Goal: Task Accomplishment & Management: Manage account settings

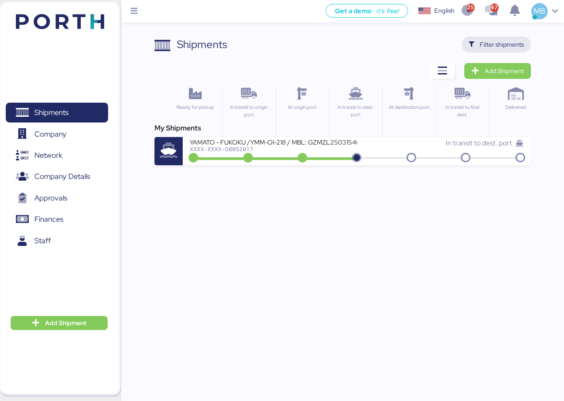
click at [512, 43] on span "Filter shipments" at bounding box center [502, 44] width 44 height 11
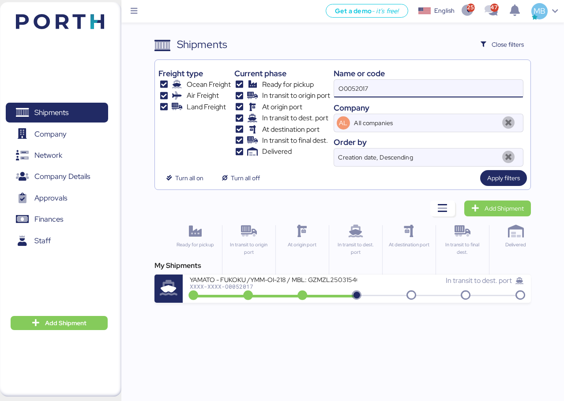
drag, startPoint x: 401, startPoint y: 86, endPoint x: 311, endPoint y: 86, distance: 90.9
click at [311, 86] on div "Freight type Ocean Freight Air Freight Land Freight Current phase Ready for pic…" at bounding box center [342, 115] width 368 height 103
type input "yamato"
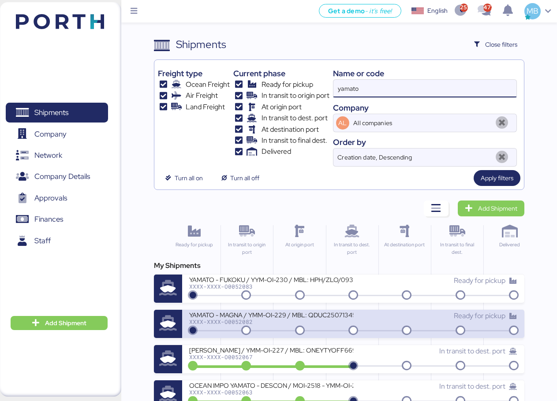
scroll to position [88, 0]
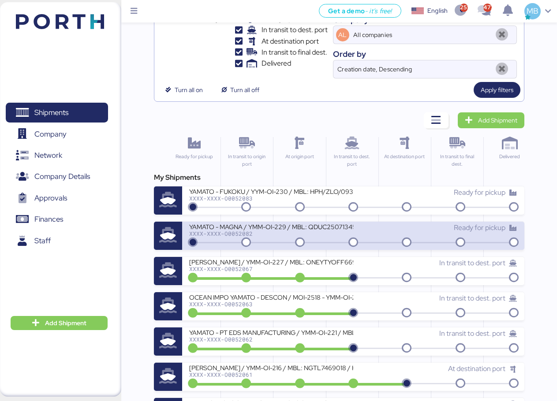
click at [331, 237] on div "XXXX-XXXX-O0052082" at bounding box center [271, 234] width 164 height 6
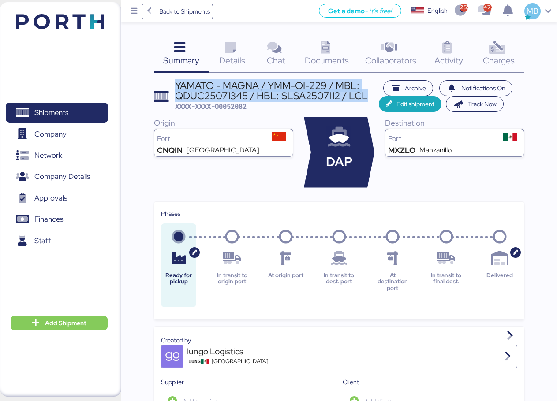
drag, startPoint x: 367, startPoint y: 95, endPoint x: 177, endPoint y: 84, distance: 190.4
click at [177, 84] on div "YAMATO - MAGNA / YMM-OI-229 / MBL: QDUC25071345 / HBL: SLSA2507112 / LCL" at bounding box center [277, 91] width 204 height 20
copy div "YAMATO - MAGNA / YMM-OI-229 / MBL: QDUC25071345 / HBL: SLSA2507112 / LCL"
click at [49, 113] on span "Shipments" at bounding box center [51, 112] width 34 height 13
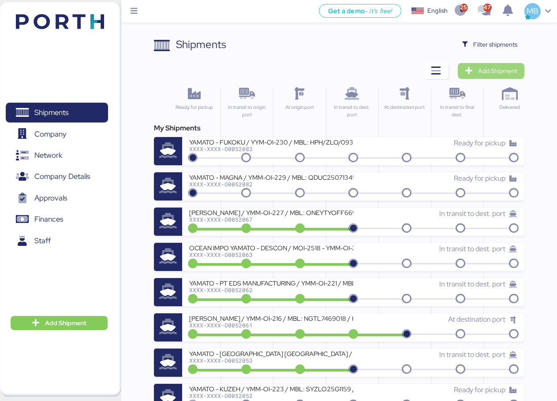
click at [503, 74] on span "Add Shipment" at bounding box center [497, 71] width 39 height 11
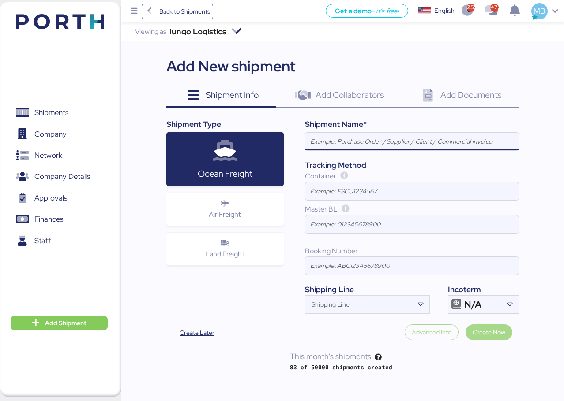
click at [388, 136] on input at bounding box center [411, 142] width 213 height 18
paste input "YAMATO - MAGNA / YMM-OI-229 / MBL: QDUC25071345 / HBL: SLSA2507112 / LCL"
click at [500, 301] on div "N/A" at bounding box center [482, 305] width 37 height 18
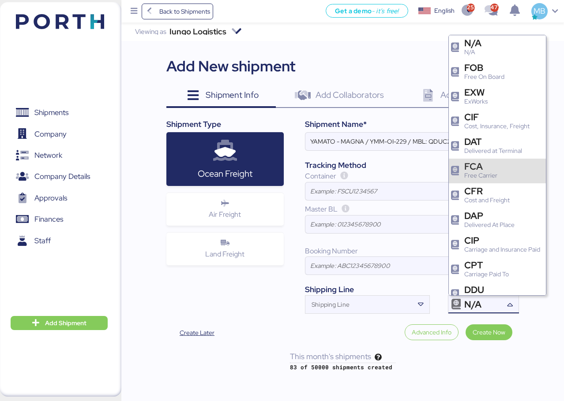
scroll to position [88, 0]
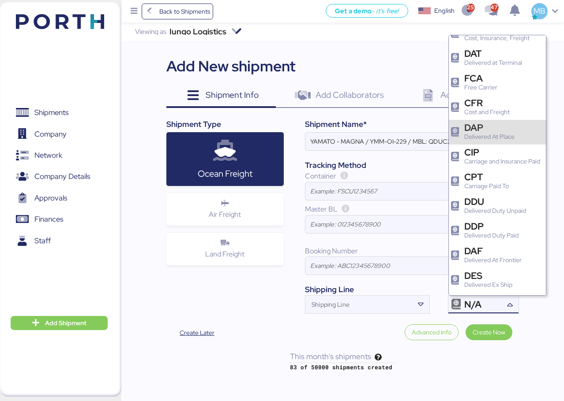
click at [502, 133] on div "Delivered At Place" at bounding box center [489, 136] width 50 height 9
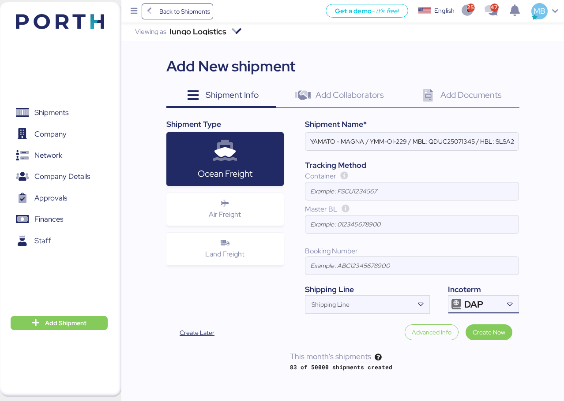
click at [359, 142] on input "YAMATO - MAGNA / YMM-OI-229 / MBL: QDUC25071345 / HBL: SLSA2507112 / LCL" at bounding box center [411, 142] width 213 height 18
paste input "SUZUKI"
click at [405, 141] on input "YAMATO - SUZUKI / YMM-OI-229 / MBL: QDUC25071345 / HBL: SLSA2507112 / LCL" at bounding box center [411, 142] width 213 height 18
paste input "YMM-OI-231"
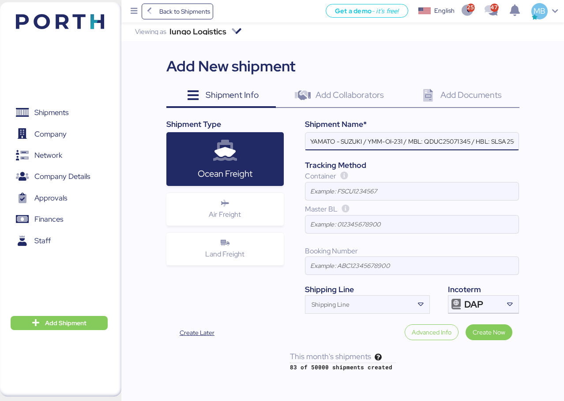
click at [440, 146] on input "YAMATO - SUZUKI / YMM-OI-231 / MBL: QDUC25071345 / HBL: SLSA2507112 / LCL" at bounding box center [411, 142] width 213 height 18
paste input "KMTCJKT5246438"
click at [508, 140] on input "YAMATO - SUZUKI / YMM-OI-231 / MBL: KMTCJKT5246438 / HBL: SLSA2507112 / LCL" at bounding box center [411, 142] width 213 height 18
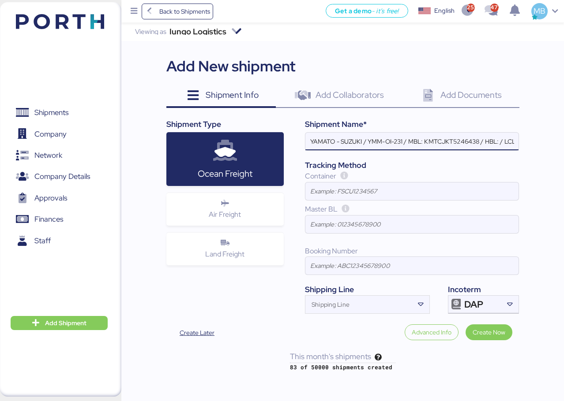
paste input "YIFFW0169265"
click at [506, 146] on input "YAMATO - SUZUKI / YMM-OI-231 / MBL: KMTCJKT5246438 / HBL: YIFFW0169265 / LCL" at bounding box center [411, 142] width 213 height 18
type input "YAMATO - SUZUKI / YMM-OI-231 / MBL: KMTCJKT5246438 / HBL: YIFFW0169265 / FCL"
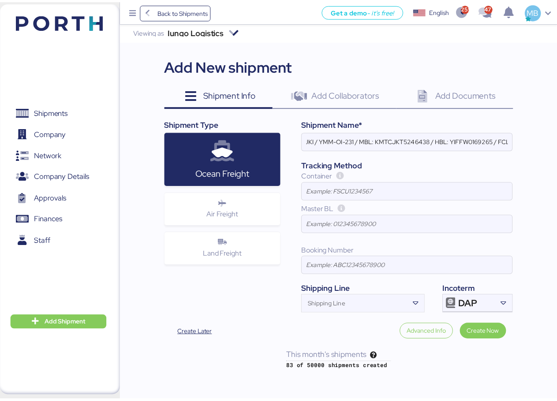
scroll to position [0, 0]
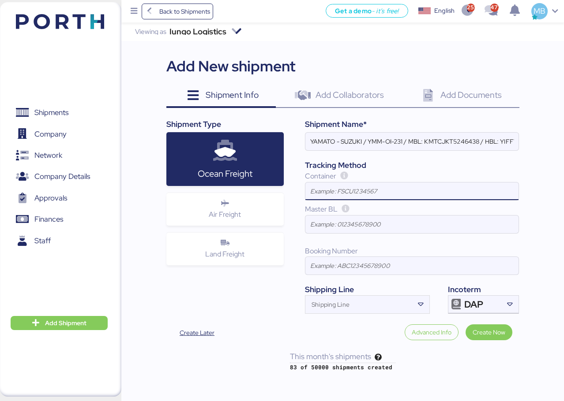
click at [352, 194] on input at bounding box center [411, 192] width 213 height 18
paste input "TXGU5032230"
type input "TXGU5032230"
click at [352, 304] on input "Shipping Line" at bounding box center [359, 307] width 108 height 11
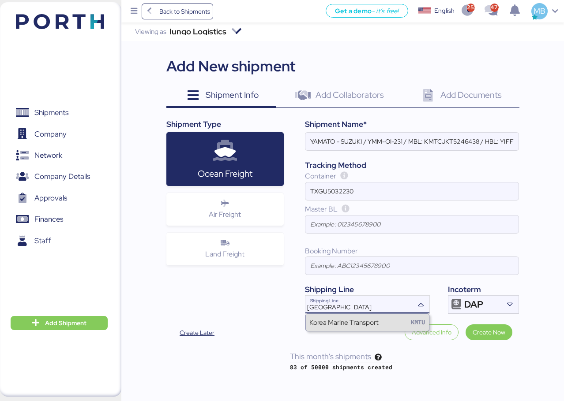
type input "[GEOGRAPHIC_DATA]"
click at [354, 326] on div "Korea Marine Transport" at bounding box center [343, 323] width 69 height 10
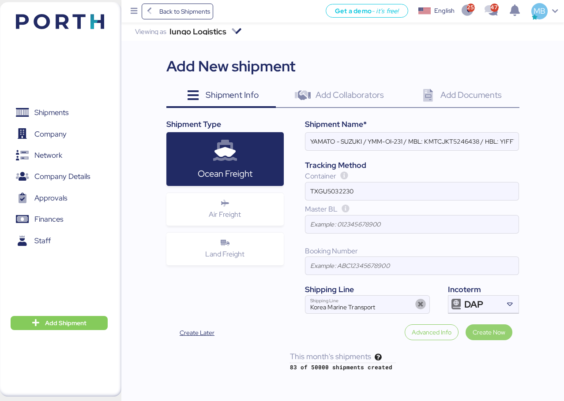
click at [497, 330] on span "Create Now" at bounding box center [488, 332] width 33 height 11
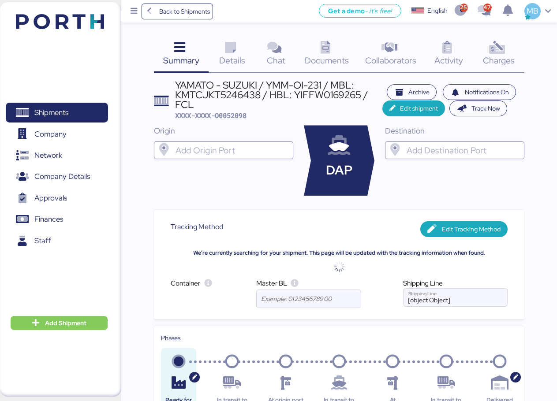
click at [414, 152] on input "search" at bounding box center [463, 150] width 116 height 11
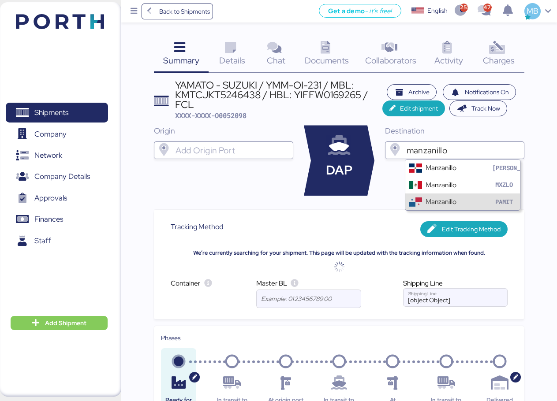
type input "manzanillo"
click at [460, 184] on div "Manzanillo MXZLO" at bounding box center [462, 184] width 115 height 17
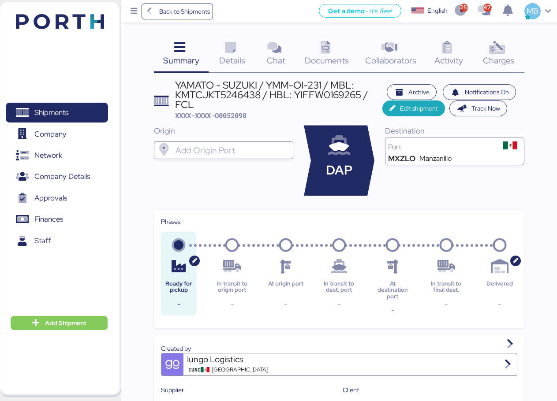
click at [235, 49] on icon at bounding box center [230, 47] width 19 height 13
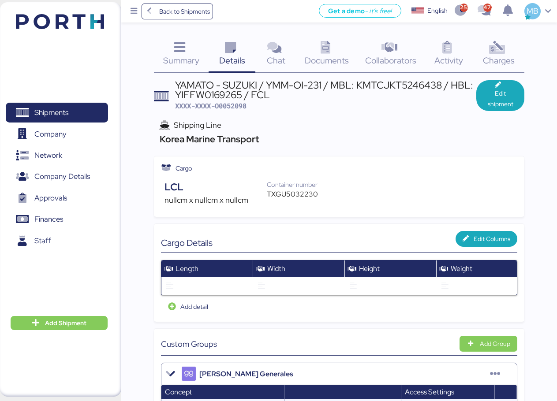
click at [390, 87] on div "YAMATO - SUZUKI / YMM-OI-231 / MBL: KMTCJKT5246438 / HBL: YIFFW0169265 / FCL" at bounding box center [326, 90] width 302 height 20
copy div "KMTCJKT5246438"
click at [515, 90] on span "Edit shipment" at bounding box center [501, 98] width 34 height 21
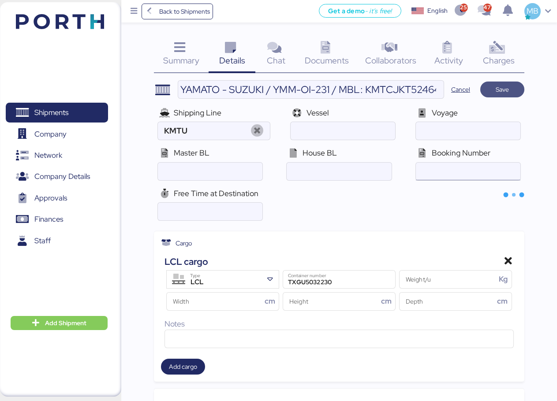
type input "Korea Marine Transport"
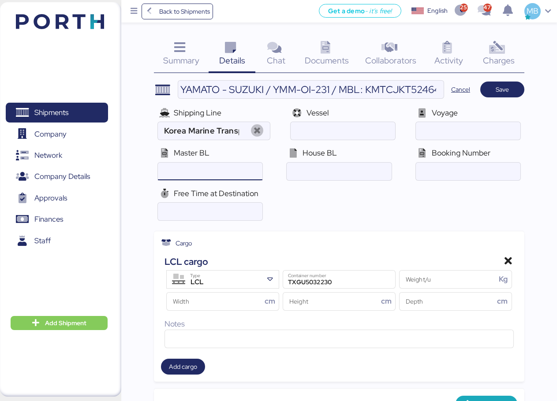
click at [242, 169] on input "ocean" at bounding box center [210, 172] width 105 height 18
paste input "KMTCJKT5246438"
type input "KMTCJKT5246438"
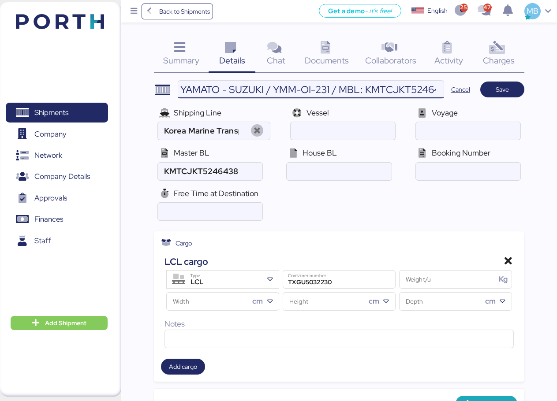
click at [390, 90] on input "YAMATO - SUZUKI / YMM-OI-231 / MBL: KMTCJKT5246438 / HBL: YIFFW0169265 / FCL" at bounding box center [311, 90] width 266 height 18
click at [388, 88] on input "YAMATO - SUZUKI / YMM-OI-231 / MBL: KMTCJKT5246438 / HBL: YIFFW0169265 / FCL" at bounding box center [311, 90] width 266 height 18
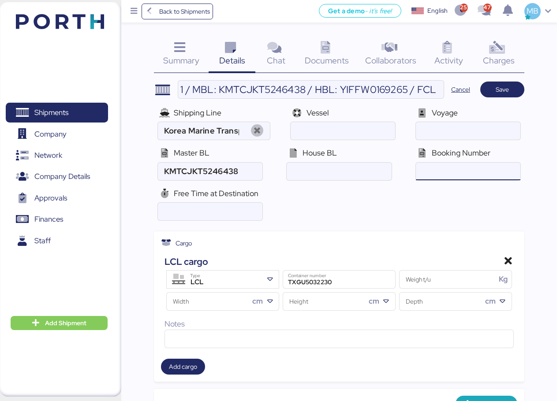
click at [446, 165] on input "ocean" at bounding box center [468, 172] width 105 height 18
click at [347, 178] on input "ocean" at bounding box center [339, 172] width 105 height 18
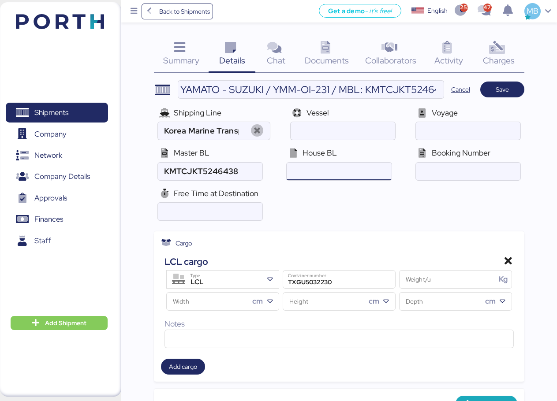
paste input "YIFFW0169265"
type input "YIFFW0169265"
click at [254, 281] on div "LCL" at bounding box center [224, 282] width 78 height 11
click at [233, 281] on div "LCL" at bounding box center [224, 282] width 78 height 11
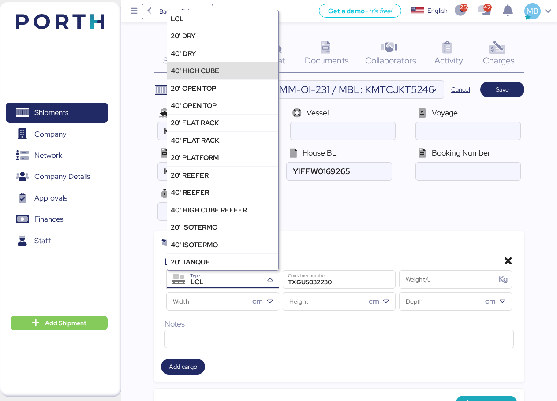
click at [229, 71] on div "40' HIGH CUBE" at bounding box center [222, 70] width 111 height 17
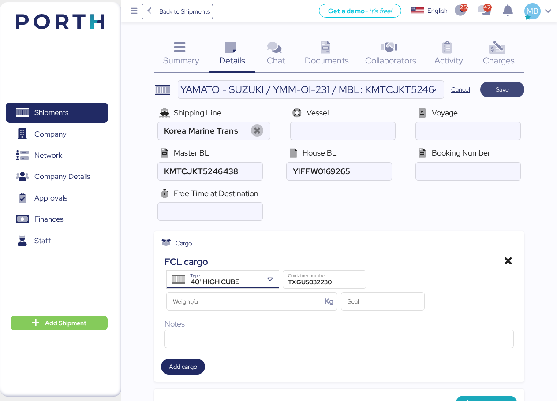
click at [509, 89] on span "Save" at bounding box center [502, 89] width 13 height 11
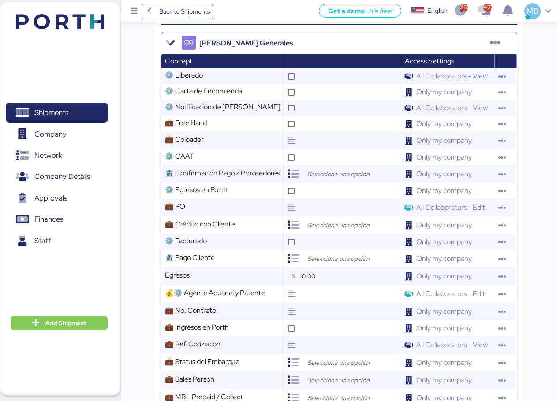
scroll to position [353, 0]
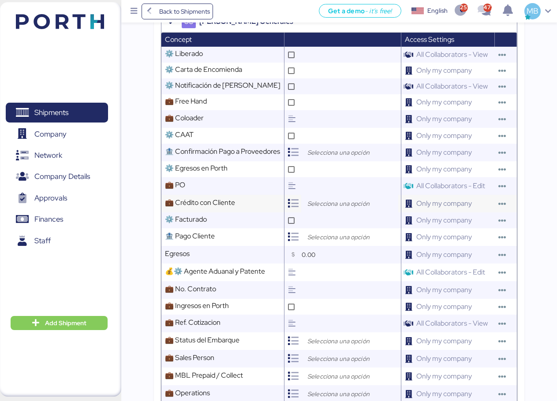
click at [336, 209] on input "search" at bounding box center [352, 204] width 93 height 11
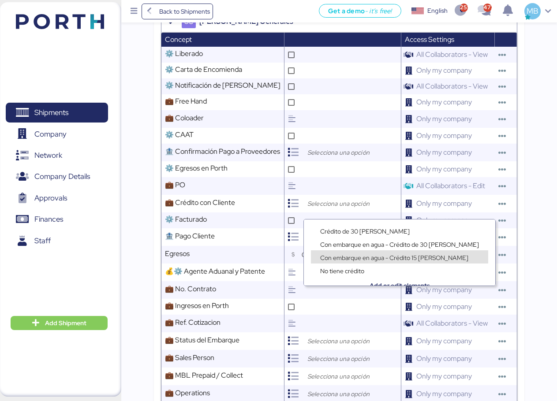
click at [400, 256] on span "Con embarque en agua - Crédito 15 [PERSON_NAME]" at bounding box center [394, 258] width 148 height 8
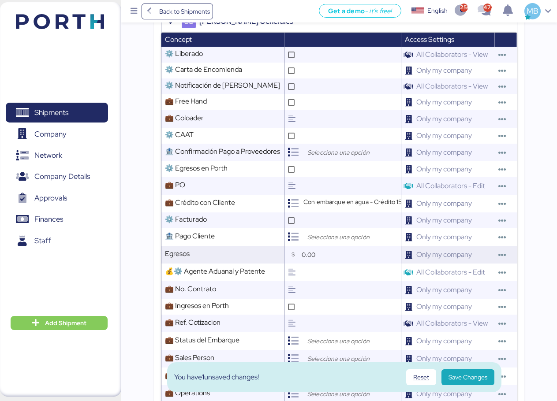
scroll to position [441, 0]
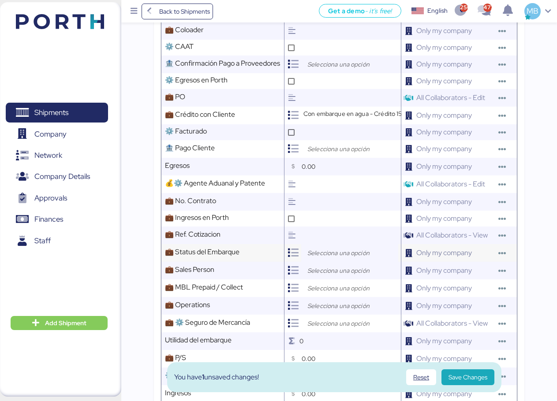
click at [326, 254] on div at bounding box center [349, 253] width 97 height 18
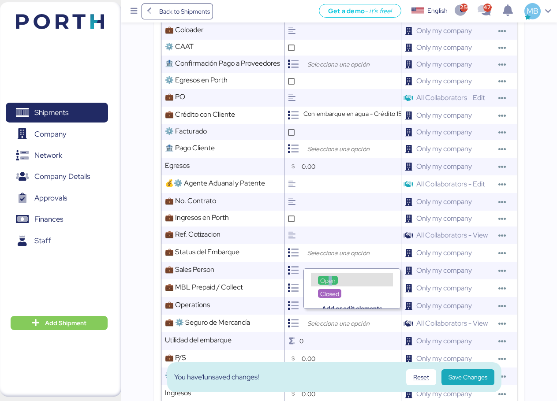
click at [330, 276] on div "Open" at bounding box center [328, 280] width 20 height 9
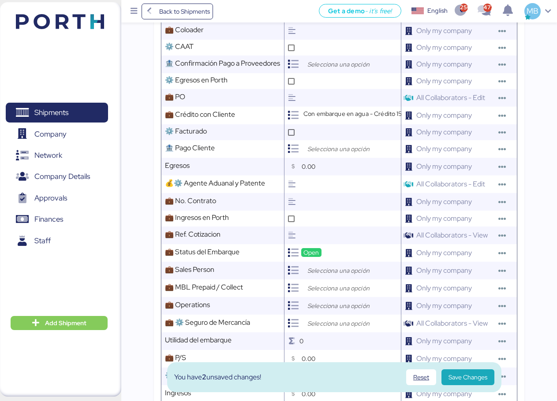
click at [341, 276] on input "search" at bounding box center [352, 271] width 93 height 11
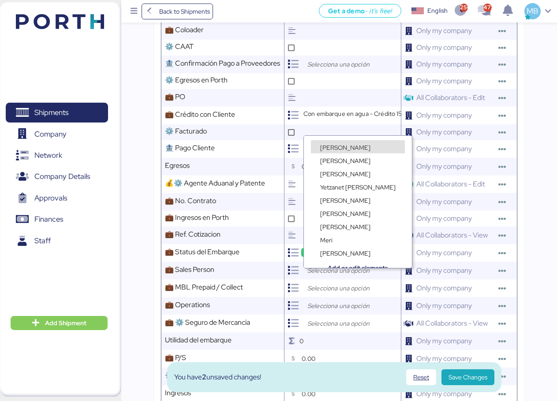
click at [351, 146] on span "[PERSON_NAME]" at bounding box center [345, 148] width 50 height 8
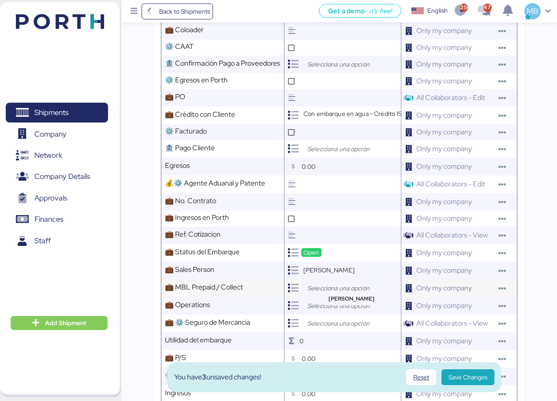
click at [322, 293] on input "search" at bounding box center [352, 288] width 93 height 11
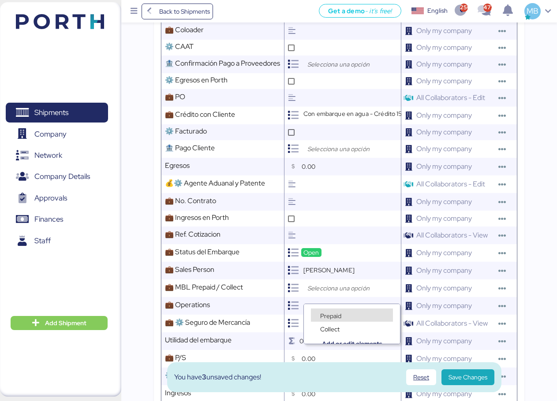
click at [335, 316] on span "Prepaid" at bounding box center [330, 316] width 21 height 8
click at [327, 309] on input "search" at bounding box center [352, 306] width 93 height 11
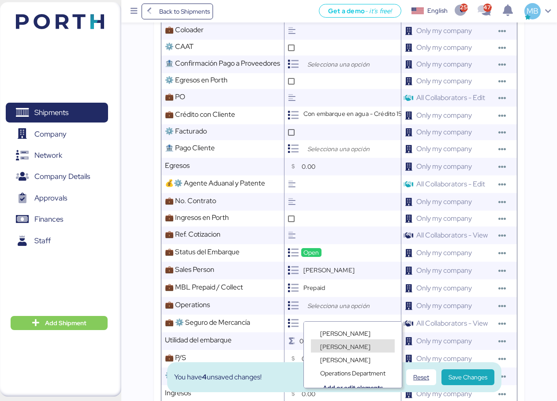
click at [346, 345] on span "[PERSON_NAME]" at bounding box center [345, 347] width 50 height 8
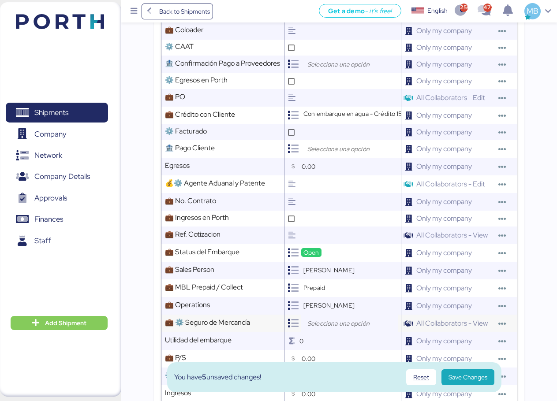
click at [327, 327] on input "search" at bounding box center [352, 324] width 93 height 11
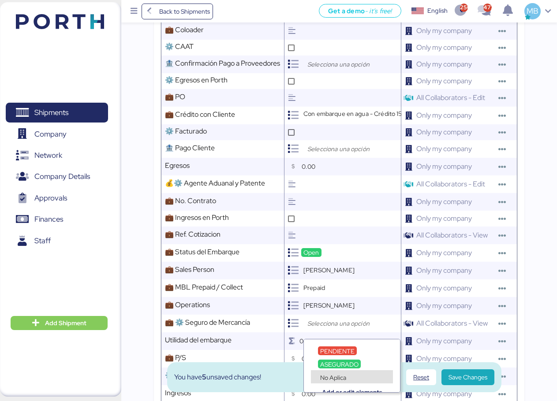
click at [334, 373] on div "No Aplica" at bounding box center [333, 377] width 30 height 9
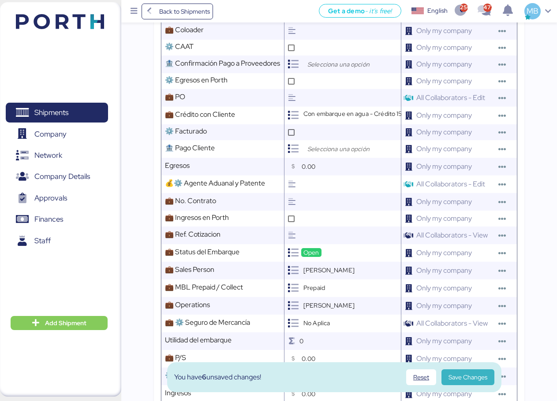
click at [477, 377] on span "Save Changes" at bounding box center [468, 377] width 39 height 11
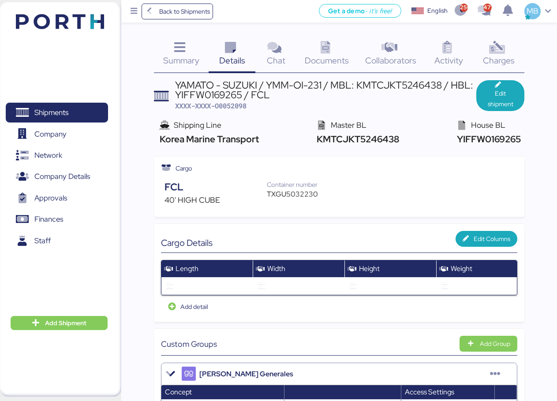
click at [236, 105] on span "XXXX-XXXX-O0052098" at bounding box center [210, 105] width 71 height 9
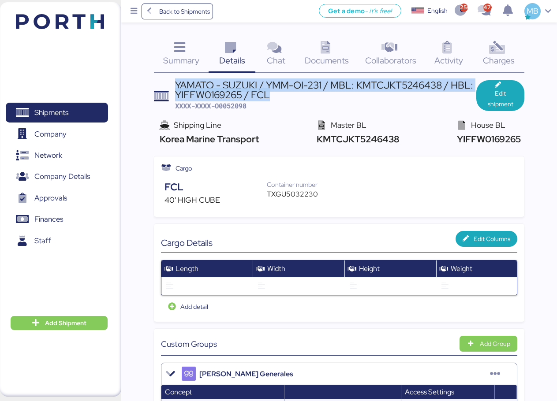
drag, startPoint x: 176, startPoint y: 85, endPoint x: 274, endPoint y: 95, distance: 98.5
click at [274, 95] on div "YAMATO - SUZUKI / YMM-OI-231 / MBL: KMTCJKT5246438 / HBL: YIFFW0169265 / FCL" at bounding box center [326, 90] width 302 height 20
copy div "YAMATO - SUZUKI / YMM-OI-231 / MBL: KMTCJKT5246438 / HBL: YIFFW0169265 / FCL"
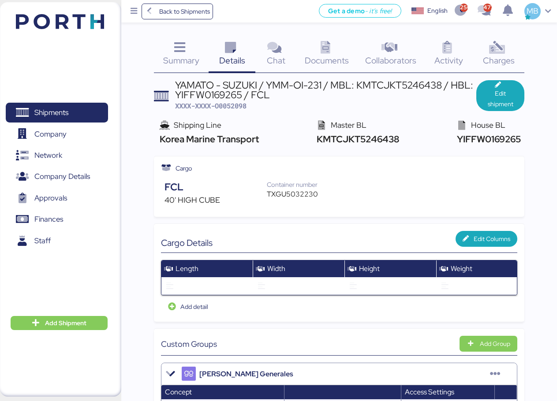
click at [232, 109] on span "XXXX-XXXX-O0052098" at bounding box center [210, 105] width 71 height 9
click at [233, 107] on span "XXXX-XXXX-O0052098" at bounding box center [210, 105] width 71 height 9
copy span "O0052098"
click at [287, 195] on div "TXGU5032230" at bounding box center [297, 194] width 60 height 11
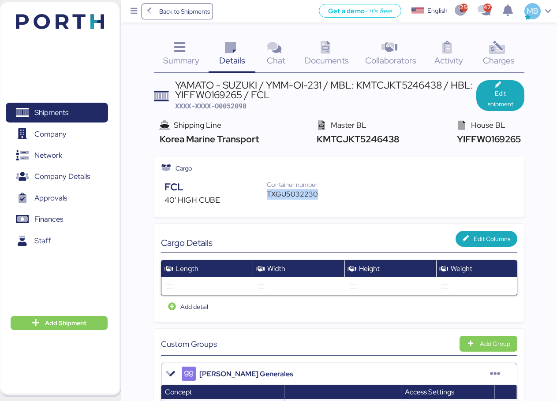
click at [287, 195] on div "TXGU5032230" at bounding box center [297, 194] width 60 height 11
copy div "TXGU5032230"
click at [238, 106] on span "XXXX-XXXX-O0052098" at bounding box center [210, 105] width 71 height 9
copy span "O0052098"
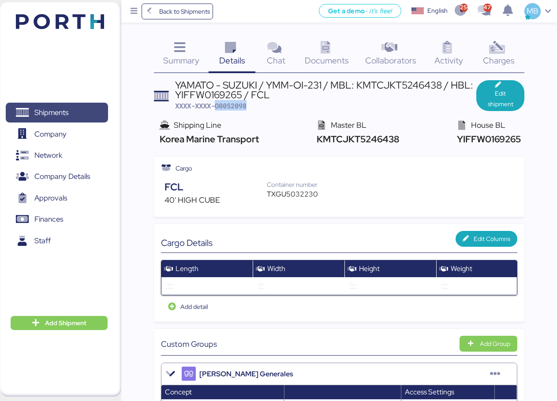
click at [53, 113] on span "Shipments" at bounding box center [51, 112] width 34 height 13
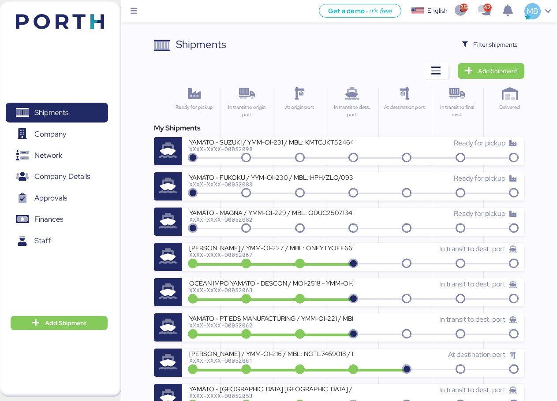
scroll to position [265, 0]
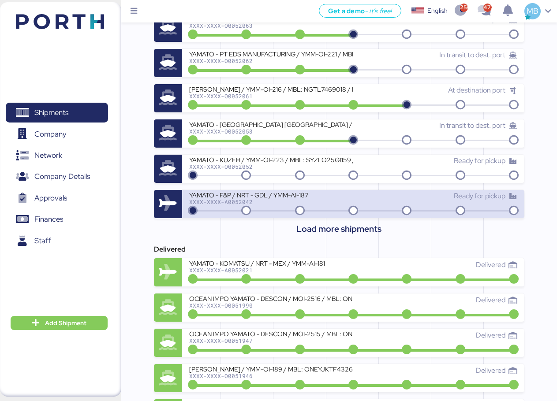
click at [315, 199] on div "XXXX-XXXX-A0052042" at bounding box center [271, 202] width 164 height 6
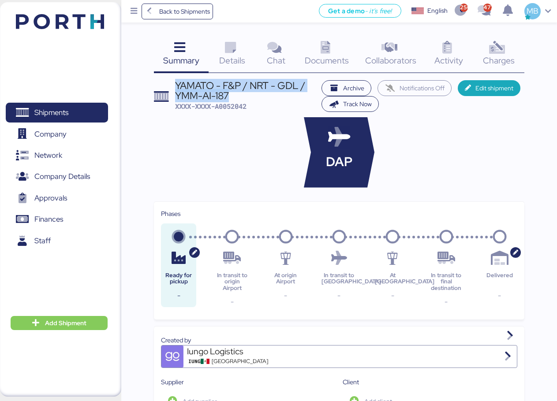
drag, startPoint x: 233, startPoint y: 95, endPoint x: 173, endPoint y: 83, distance: 61.3
click at [173, 83] on header "YAMATO - F&P / NRT - GDL / YMM-AI-187 XXXX-XXXX-A0052042 Archive Notifications …" at bounding box center [339, 96] width 371 height 32
copy div "YAMATO - F&P / NRT - GDL / YMM-AI-187"
click at [71, 111] on span "Shipments" at bounding box center [56, 112] width 95 height 13
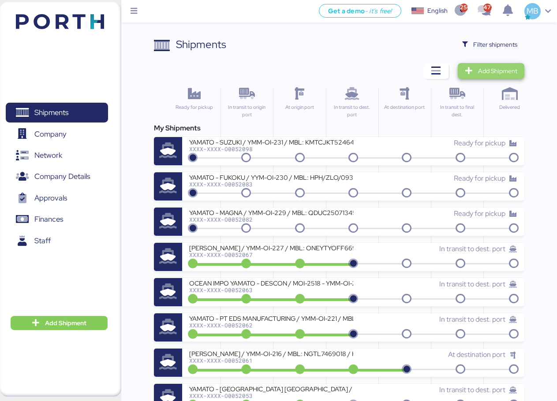
click at [510, 69] on span "Add Shipment" at bounding box center [497, 71] width 39 height 11
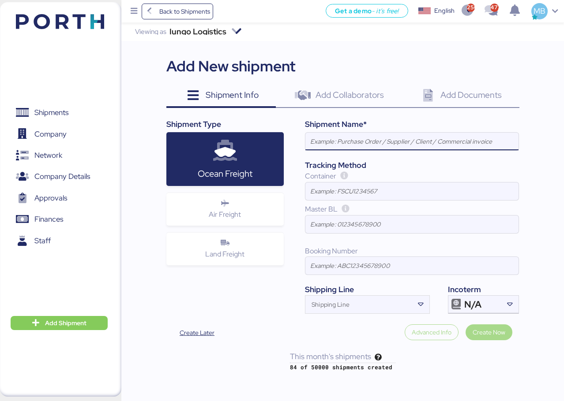
click at [367, 141] on input at bounding box center [411, 142] width 213 height 18
click at [229, 205] on icon at bounding box center [225, 203] width 14 height 7
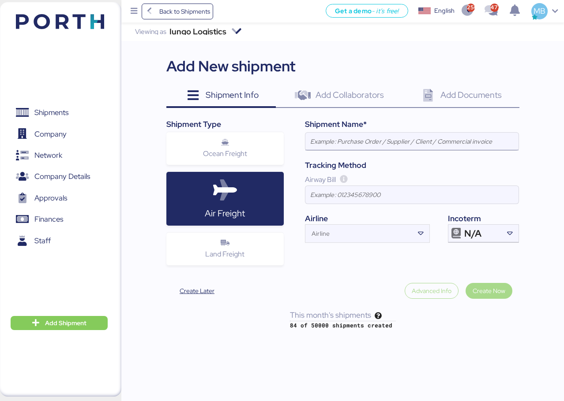
click at [355, 150] on input at bounding box center [411, 142] width 213 height 18
paste input "YAMATO - F&P / NRT - GDL / YMM-AI-187"
click at [509, 233] on icon at bounding box center [509, 233] width 9 height 9
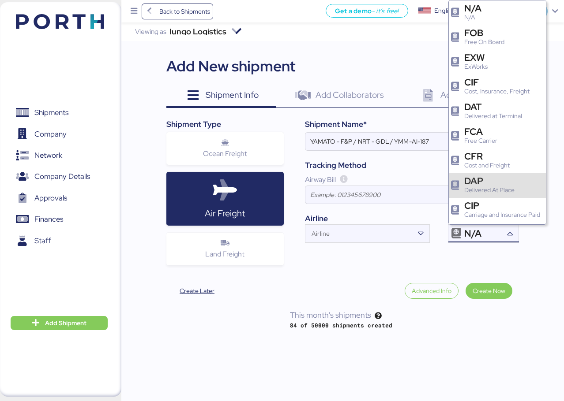
click at [507, 193] on div "Delivered At Place" at bounding box center [489, 190] width 50 height 9
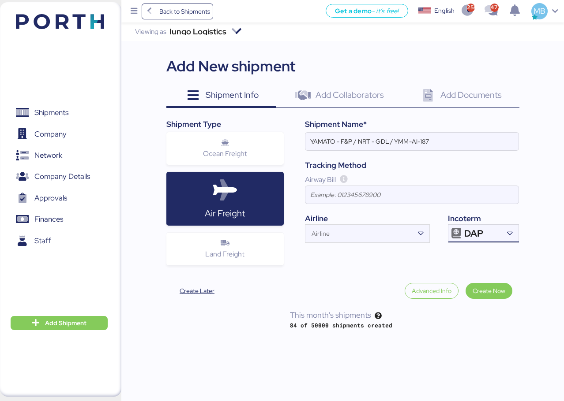
click at [344, 140] on input "YAMATO - F&P / NRT - GDL / YMM-AI-187" at bounding box center [411, 142] width 213 height 18
click at [352, 142] on input "YAMATO - F&P / NRT - GDL / YMM-AI-187" at bounding box center [411, 142] width 213 height 18
paste input "NIDEG"
click at [459, 135] on input "YAMATO - NIDEG / NRT - GDL / YMM-AI-187" at bounding box center [411, 142] width 213 height 18
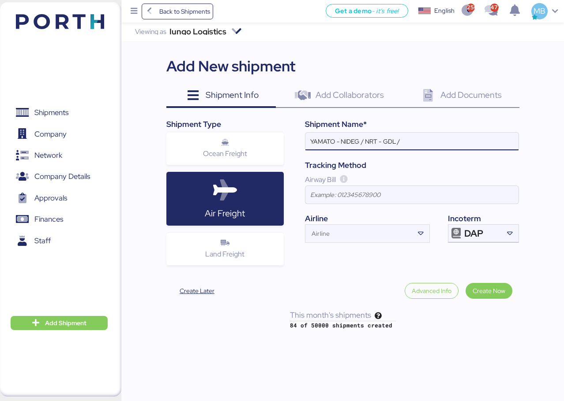
paste input "YMM-AI-191"
type input "YAMATO - NIDEG / NRT - GDL / YMM-AI-191"
click at [346, 237] on input "Airline" at bounding box center [359, 236] width 108 height 11
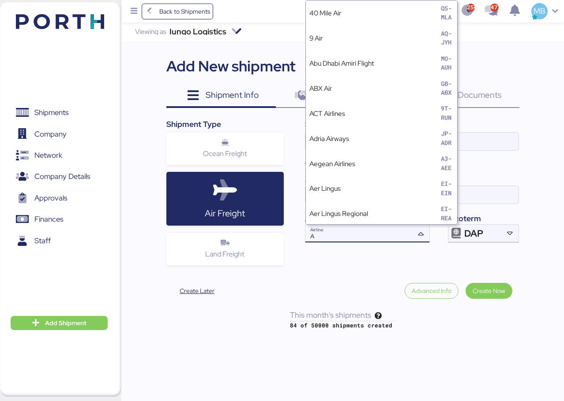
type input "AA"
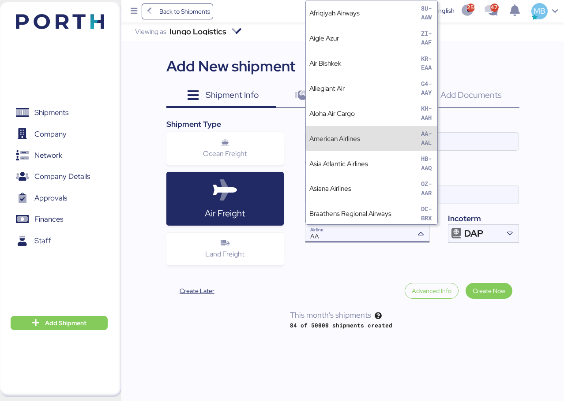
click at [382, 133] on div "American Airlines AA-AAL" at bounding box center [371, 138] width 131 height 25
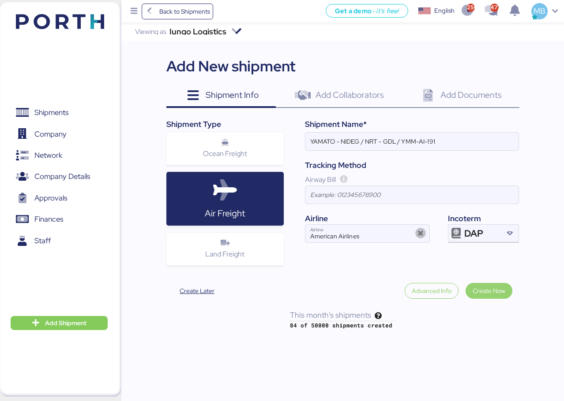
click at [497, 294] on span "Create Now" at bounding box center [488, 291] width 33 height 11
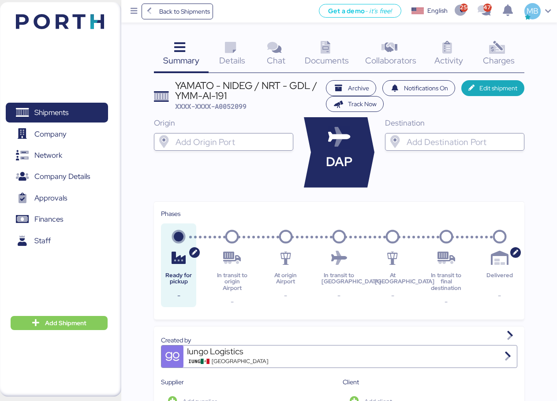
click at [218, 147] on div at bounding box center [232, 142] width 116 height 18
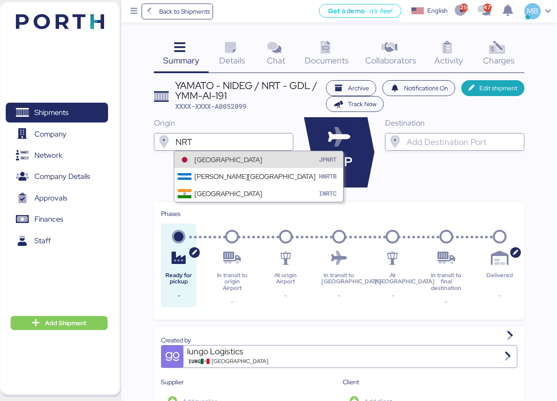
type input "NRT"
click at [220, 154] on div "[GEOGRAPHIC_DATA] JPNRT" at bounding box center [258, 159] width 169 height 17
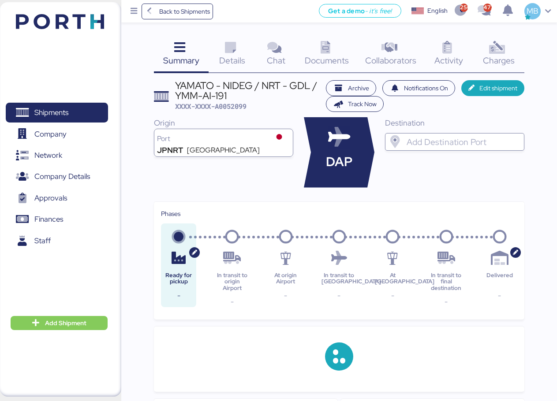
click at [431, 137] on input "search" at bounding box center [463, 142] width 116 height 11
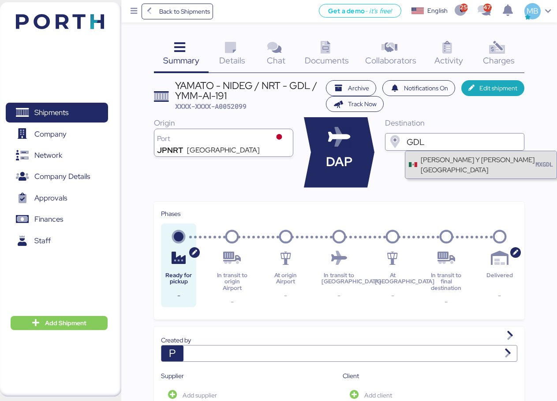
type input "GDL"
click at [452, 172] on div "[PERSON_NAME] Y [PERSON_NAME][GEOGRAPHIC_DATA]" at bounding box center [478, 165] width 115 height 20
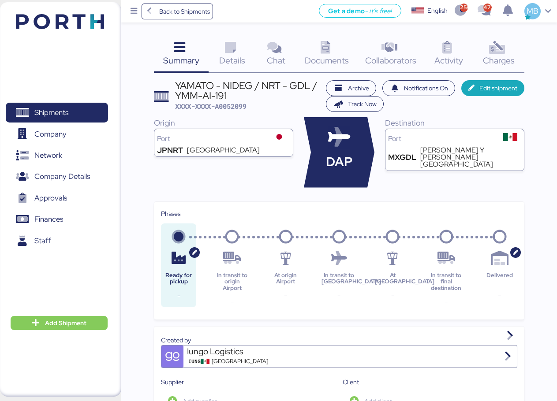
click at [231, 56] on span "Details" at bounding box center [232, 60] width 26 height 11
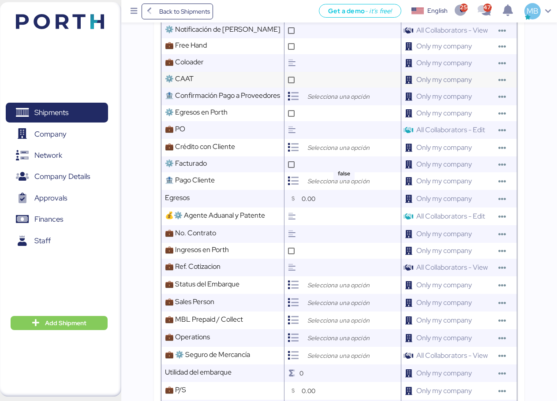
scroll to position [353, 0]
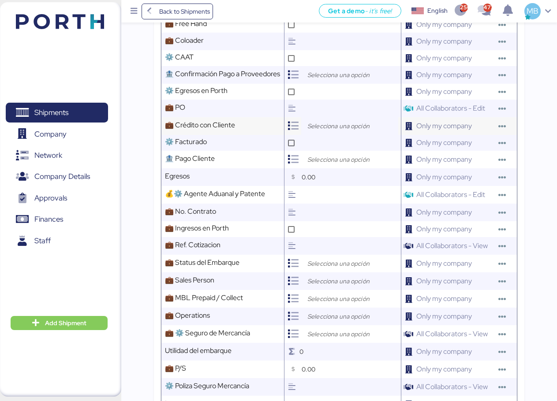
click at [319, 126] on div at bounding box center [349, 126] width 97 height 18
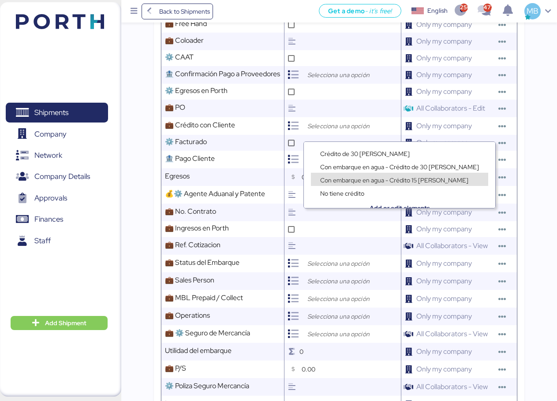
click at [379, 176] on span "Con embarque en agua - Crédito 15 [PERSON_NAME]" at bounding box center [394, 180] width 148 height 8
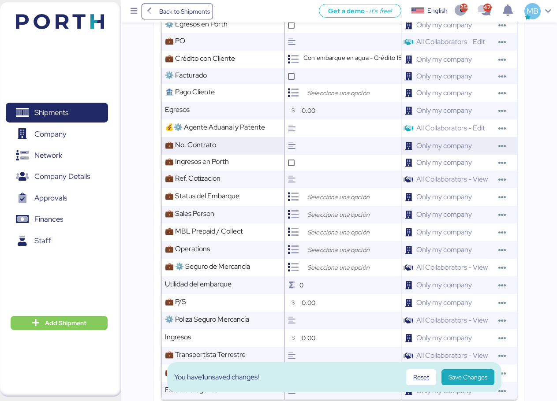
scroll to position [441, 0]
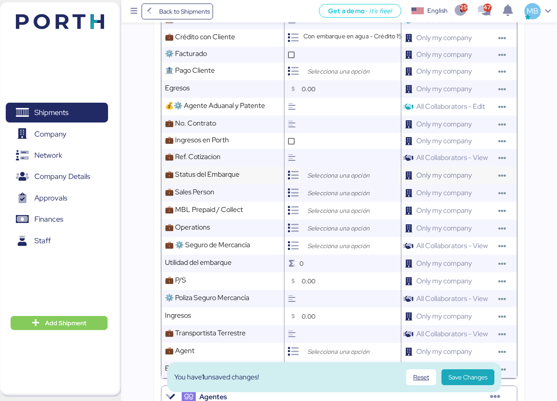
click at [334, 181] on input "search" at bounding box center [352, 175] width 93 height 11
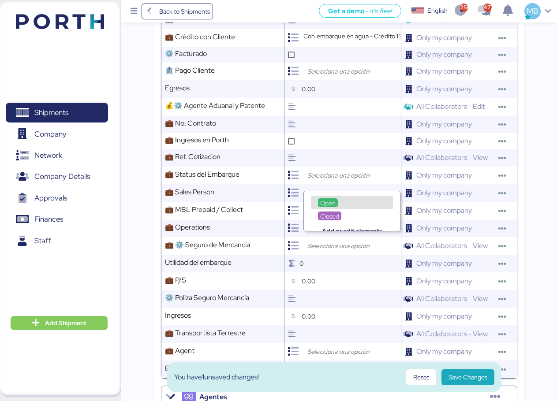
click at [329, 200] on span "Open" at bounding box center [327, 203] width 15 height 8
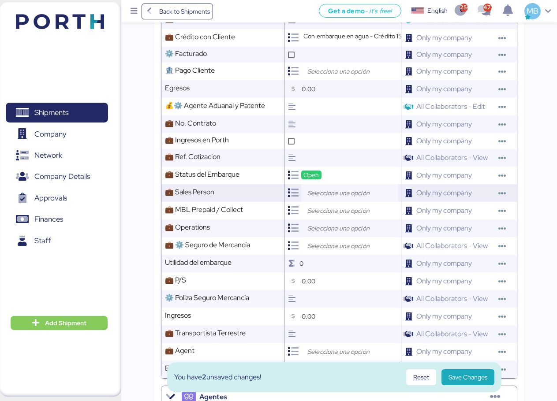
click at [322, 199] on input "search" at bounding box center [352, 193] width 93 height 11
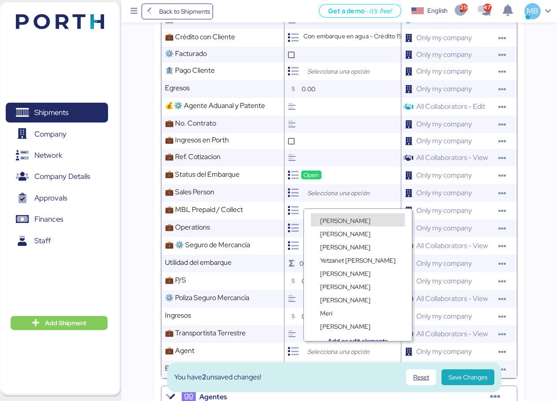
click at [330, 221] on span "[PERSON_NAME]" at bounding box center [345, 221] width 50 height 8
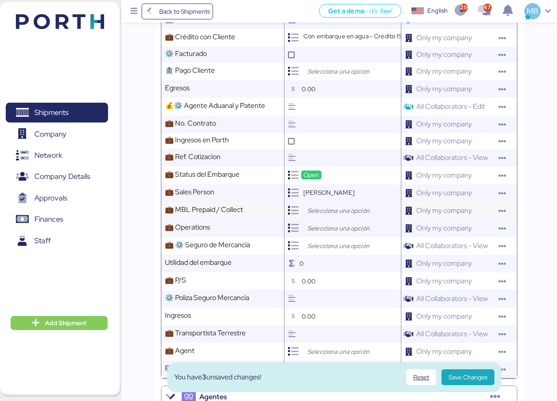
click at [327, 216] on input "search" at bounding box center [352, 211] width 93 height 11
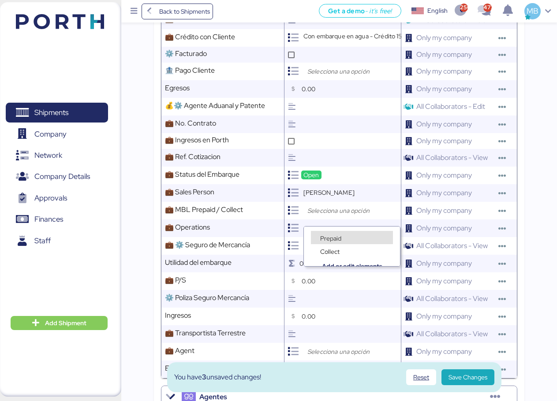
click at [341, 239] on span "Prepaid" at bounding box center [330, 239] width 21 height 8
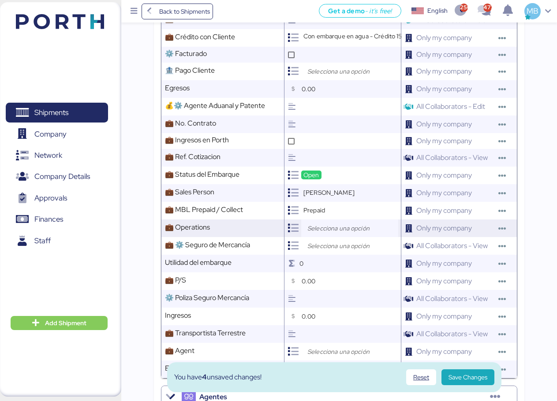
click at [326, 232] on input "search" at bounding box center [352, 228] width 93 height 11
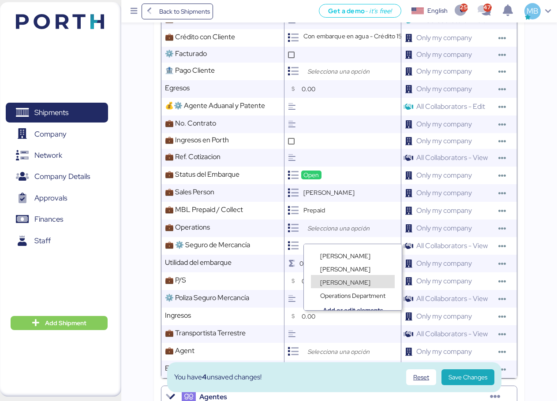
click at [341, 279] on span "[PERSON_NAME]" at bounding box center [345, 283] width 50 height 8
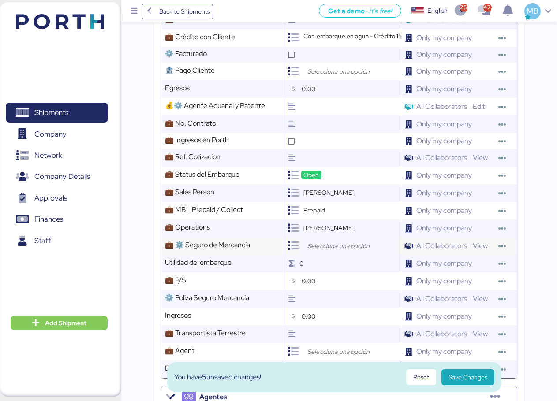
click at [344, 251] on input "search" at bounding box center [352, 246] width 93 height 11
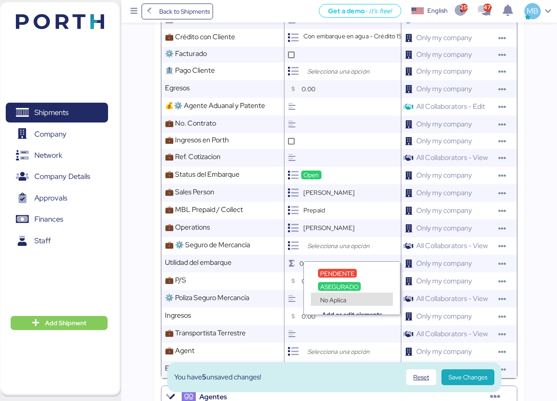
click at [343, 297] on span "No Aplica" at bounding box center [333, 300] width 26 height 8
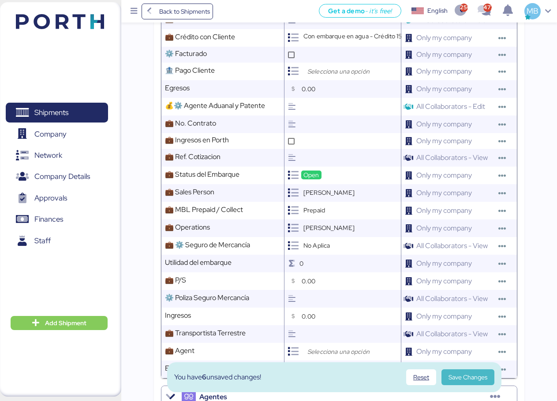
click at [475, 378] on span "Save Changes" at bounding box center [468, 377] width 39 height 11
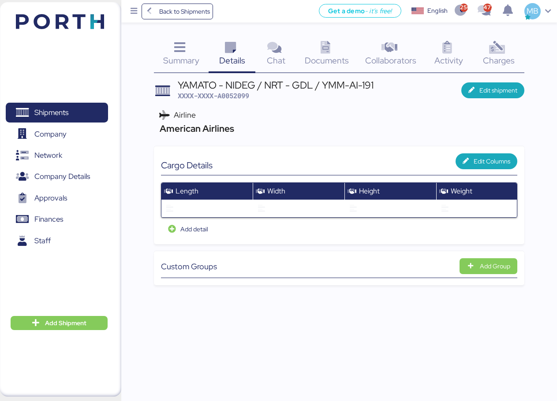
scroll to position [0, 0]
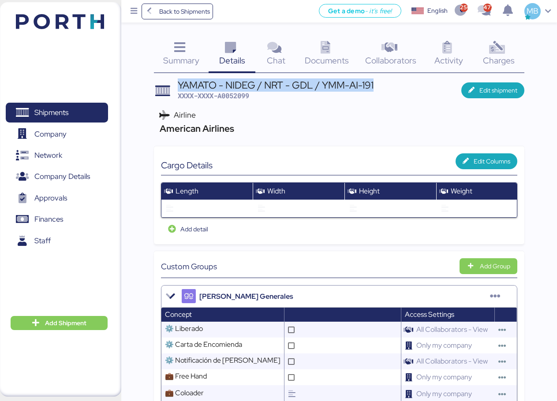
drag, startPoint x: 378, startPoint y: 86, endPoint x: 176, endPoint y: 82, distance: 202.1
click at [176, 82] on header "YAMATO - NIDEG / NRT - GDL / YMM-AI-191 XXXX-XXXX-A0052099 Edit shipment" at bounding box center [339, 90] width 371 height 21
copy div "YAMATO - NIDEG / NRT - GDL / YMM-AI-191"
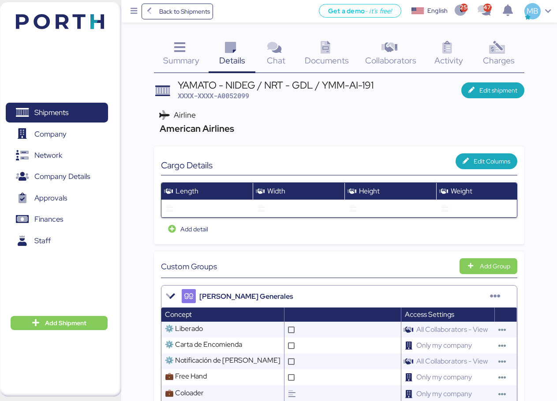
click at [231, 93] on span "XXXX-XXXX-A0052099" at bounding box center [213, 95] width 71 height 9
copy span "A0052099"
click at [234, 94] on span "XXXX-XXXX-A0052099" at bounding box center [213, 95] width 71 height 9
